Goal: Navigation & Orientation: Find specific page/section

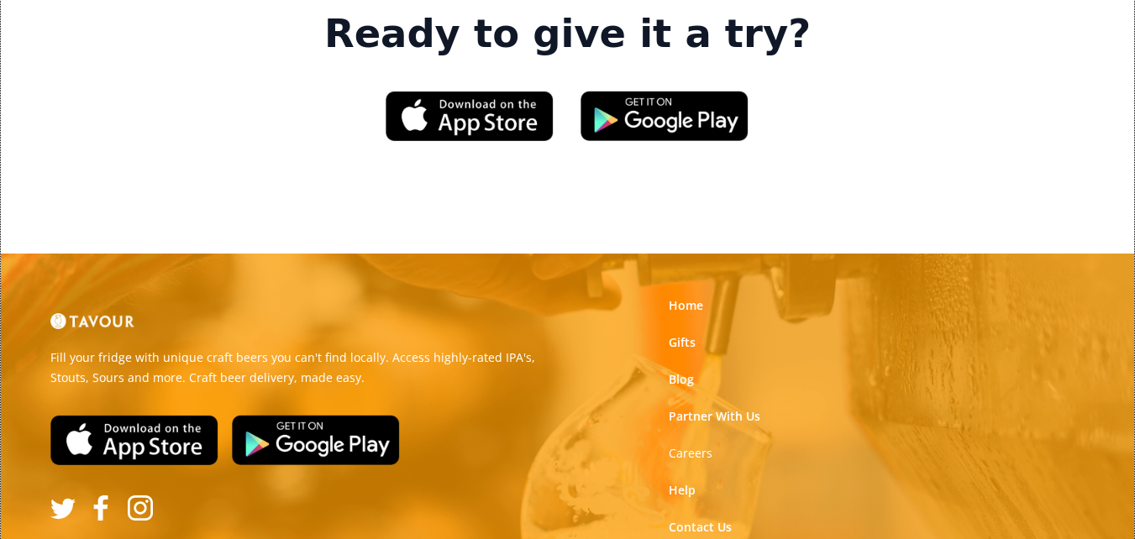
scroll to position [2641, 0]
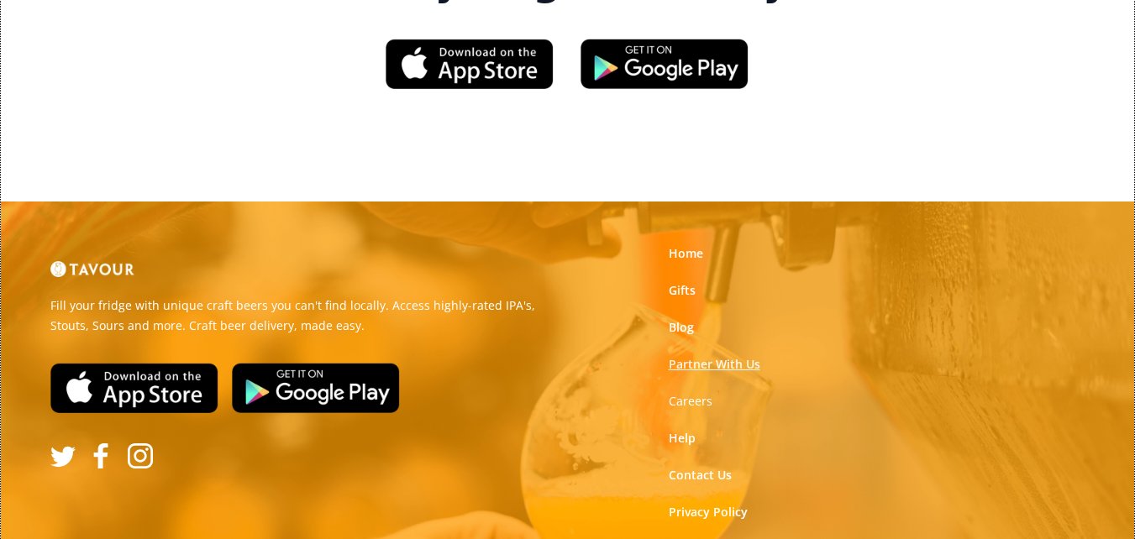
click at [679, 356] on link "Partner With Us" at bounding box center [715, 364] width 92 height 17
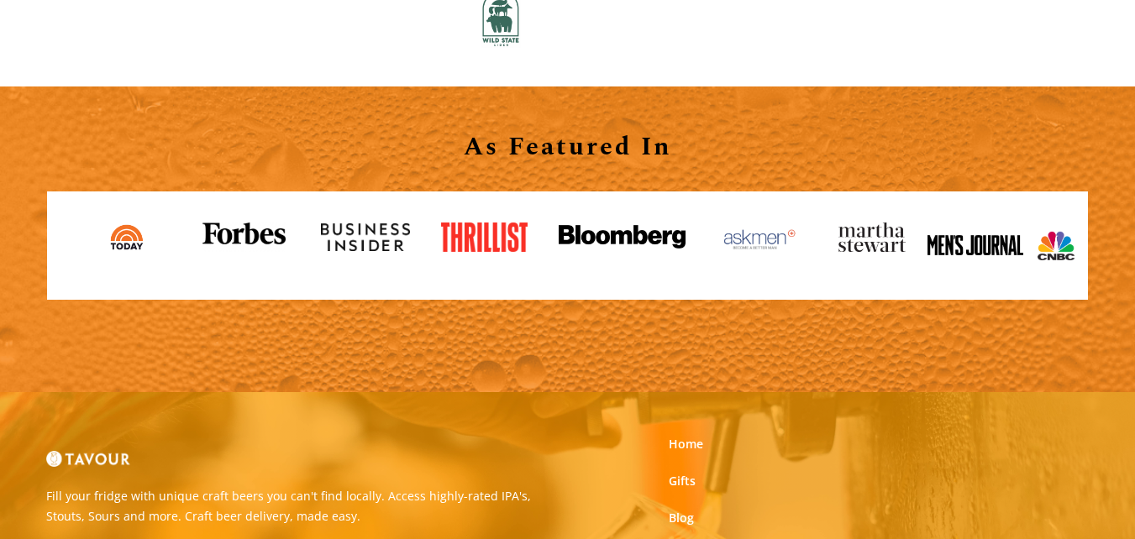
scroll to position [1681, 0]
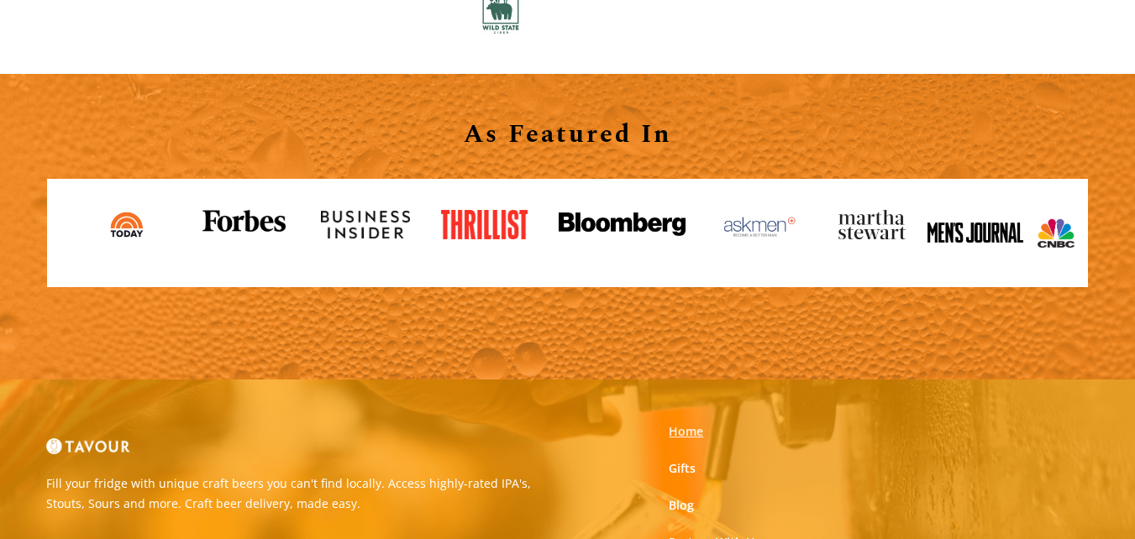
click at [674, 429] on link "Home" at bounding box center [686, 432] width 34 height 17
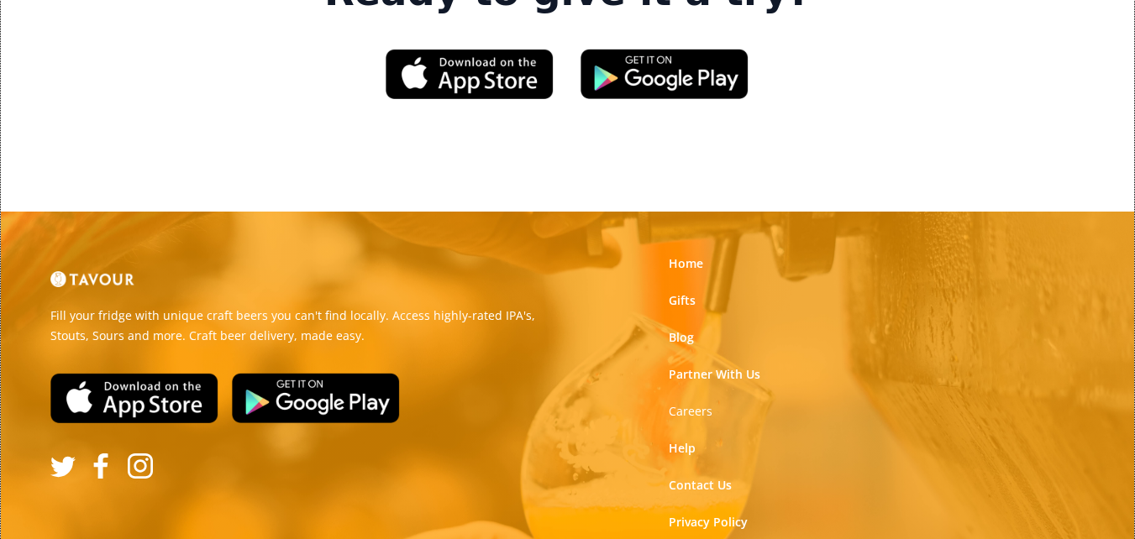
scroll to position [2641, 0]
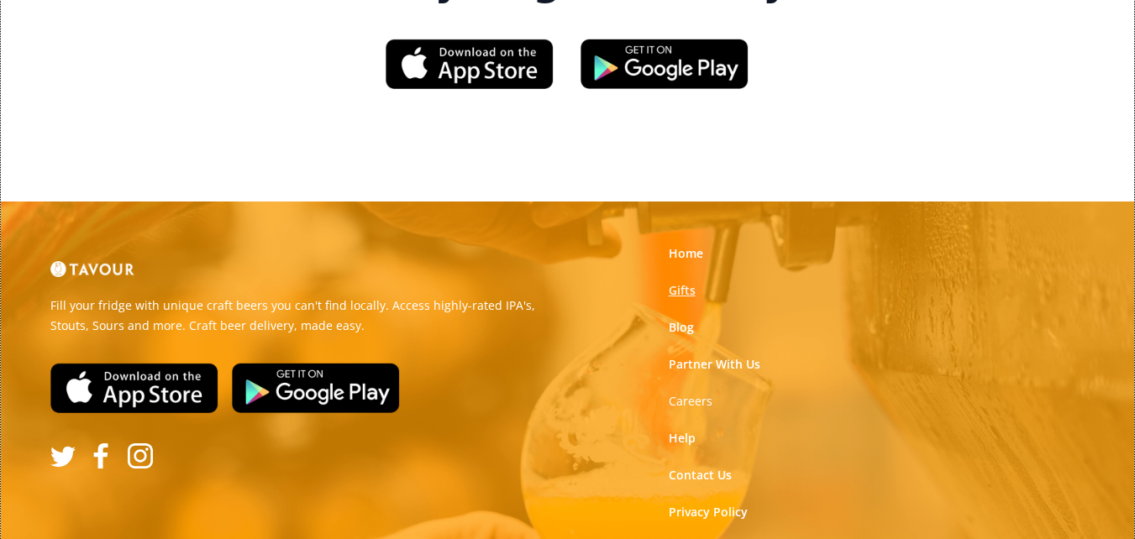
click at [682, 282] on link "Gifts" at bounding box center [682, 290] width 27 height 17
